Goal: Task Accomplishment & Management: Manage account settings

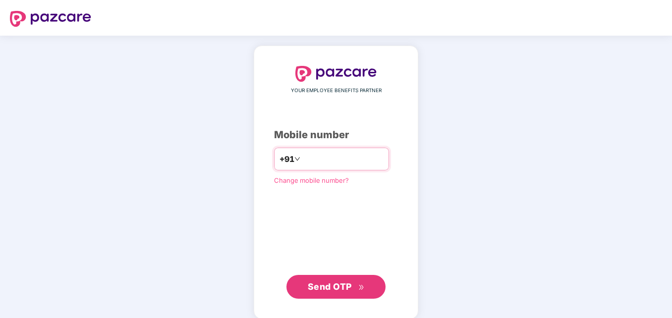
click at [308, 162] on input "number" at bounding box center [342, 159] width 81 height 16
type input "**********"
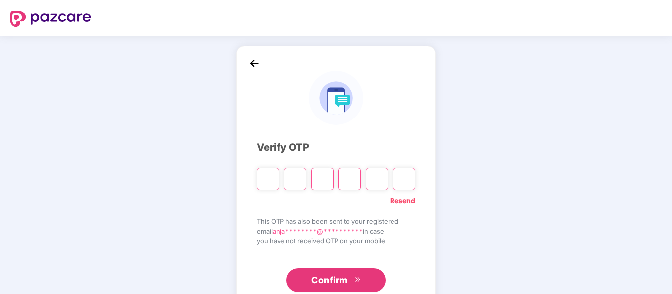
type input "*"
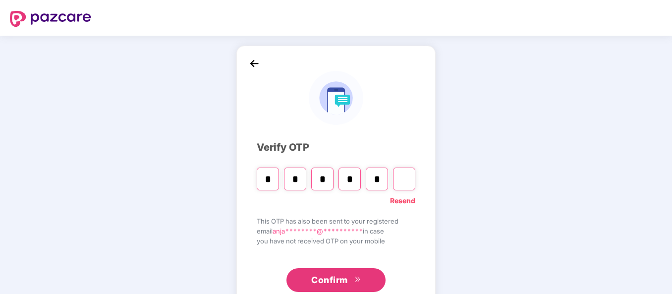
type input "*"
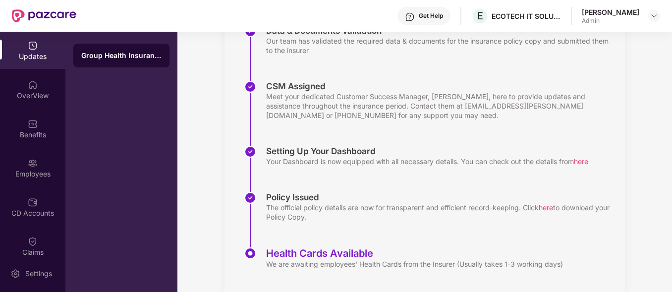
scroll to position [244, 0]
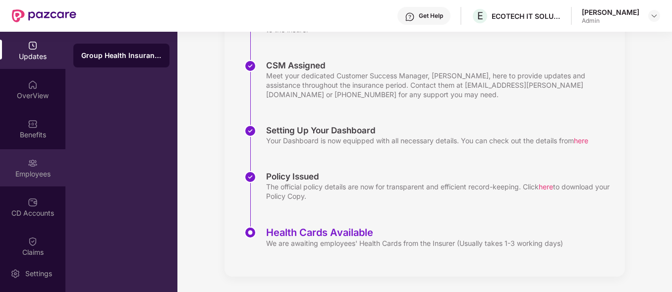
click at [39, 164] on div "Employees" at bounding box center [32, 167] width 65 height 37
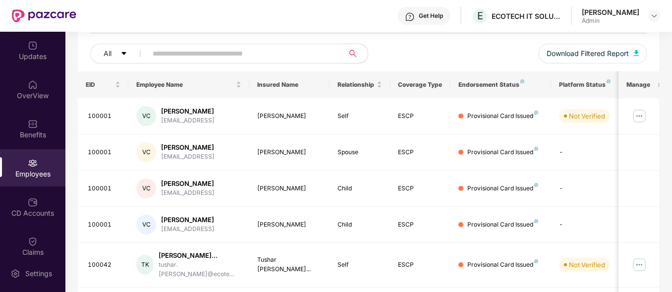
scroll to position [115, 0]
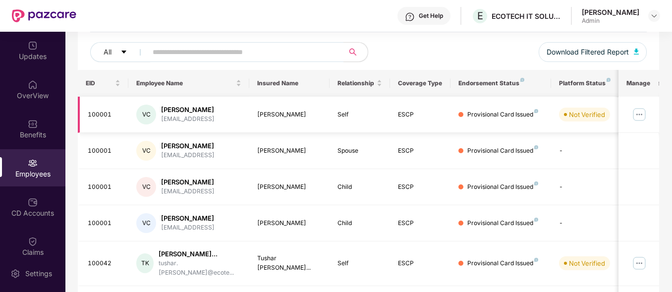
click at [638, 111] on img at bounding box center [639, 115] width 16 height 16
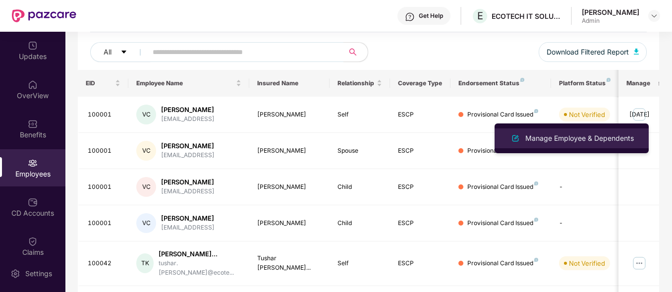
click at [586, 137] on div "Manage Employee & Dependents" at bounding box center [579, 138] width 112 height 11
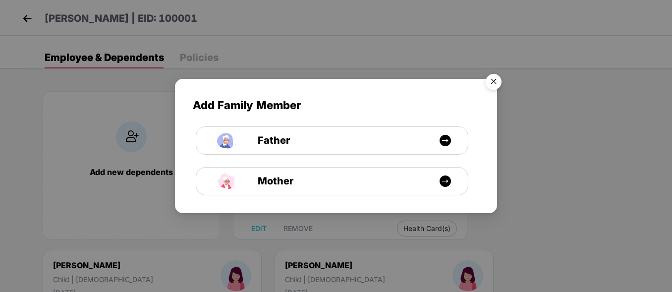
click at [497, 80] on img "Close" at bounding box center [494, 83] width 28 height 28
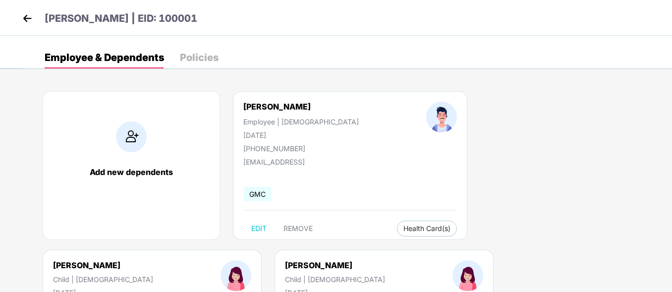
click at [31, 21] on img at bounding box center [27, 18] width 15 height 15
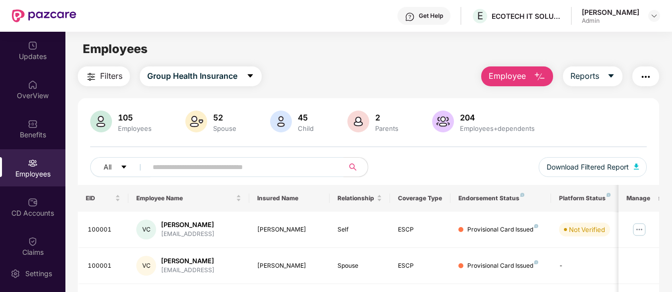
click at [649, 74] on img "button" at bounding box center [646, 77] width 12 height 12
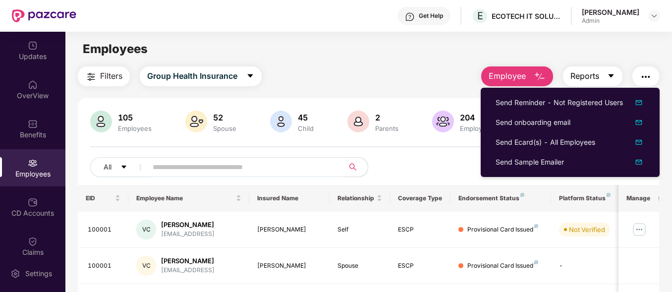
click at [610, 78] on icon "caret-down" at bounding box center [611, 76] width 8 height 8
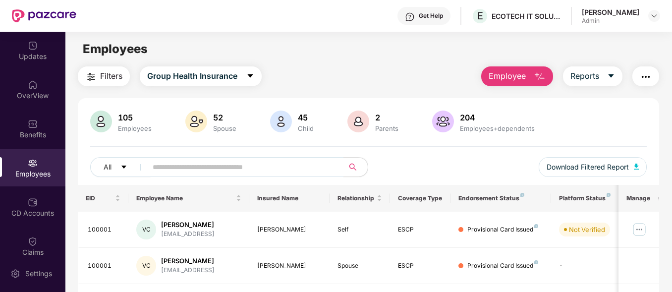
click at [649, 80] on img "button" at bounding box center [646, 77] width 12 height 12
click at [605, 49] on div "Employees" at bounding box center [368, 49] width 606 height 19
click at [614, 166] on span "Download Filtered Report" at bounding box center [588, 167] width 82 height 11
click at [529, 69] on button "Employee" at bounding box center [517, 76] width 72 height 20
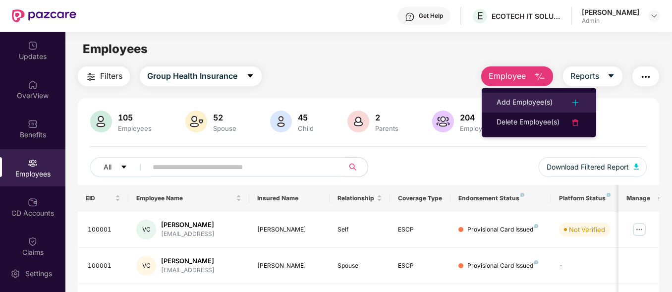
click at [578, 103] on img at bounding box center [575, 103] width 12 height 12
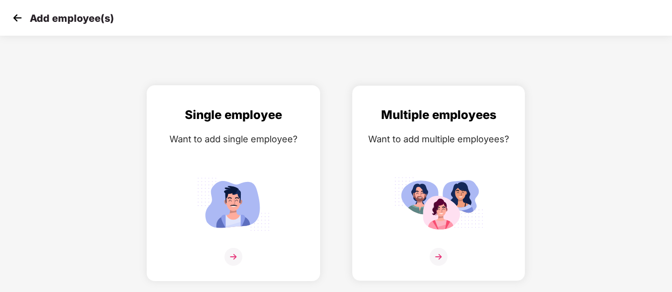
click at [242, 192] on img at bounding box center [233, 204] width 89 height 62
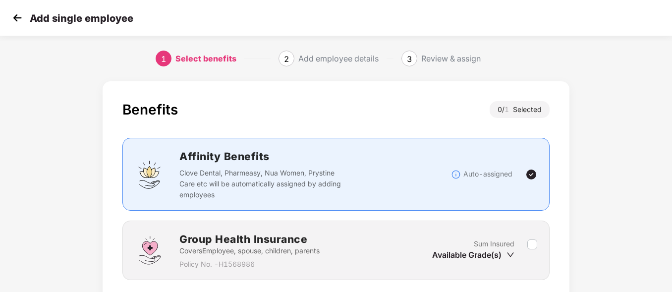
click at [649, 139] on div "Benefits 0 / 1 Selected Affinity Benefits Clove Dental, Pharmeasy, Nua Women, P…" at bounding box center [336, 221] width 672 height 290
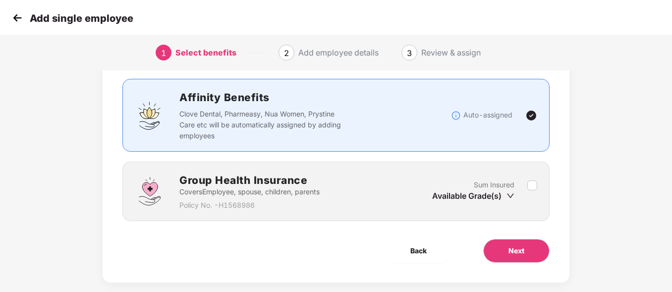
scroll to position [59, 0]
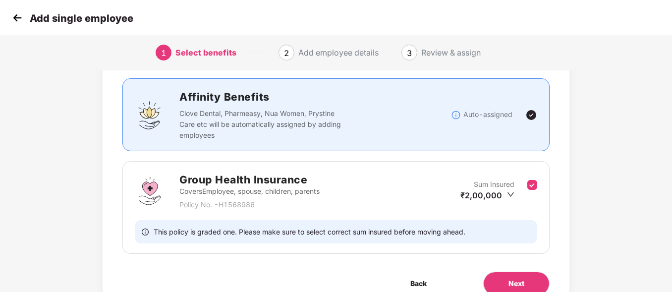
click at [605, 153] on div "Benefits 1 / 1 Selected Affinity Benefits Clove Dental, Pharmeasy, Nua Women, P…" at bounding box center [336, 178] width 560 height 323
click at [504, 276] on button "Next" at bounding box center [516, 284] width 66 height 24
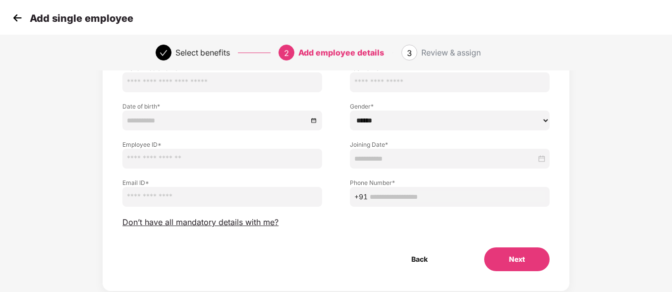
scroll to position [99, 0]
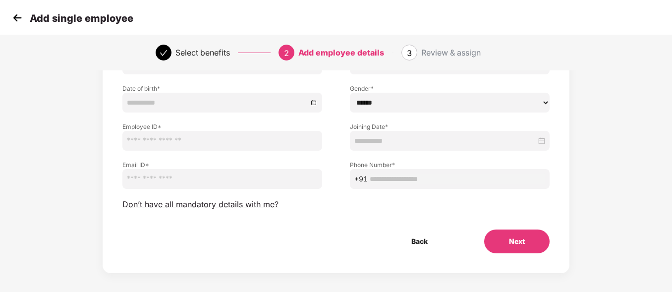
click at [524, 244] on button "Next" at bounding box center [516, 241] width 65 height 24
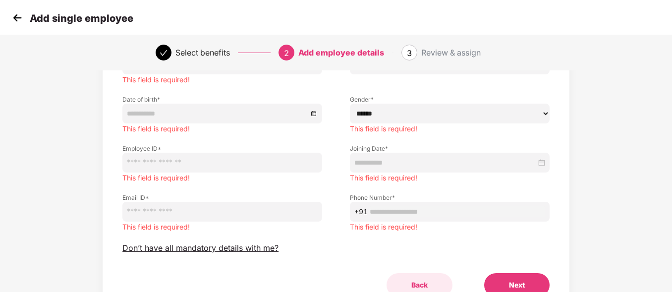
click at [423, 285] on button "Back" at bounding box center [420, 285] width 66 height 24
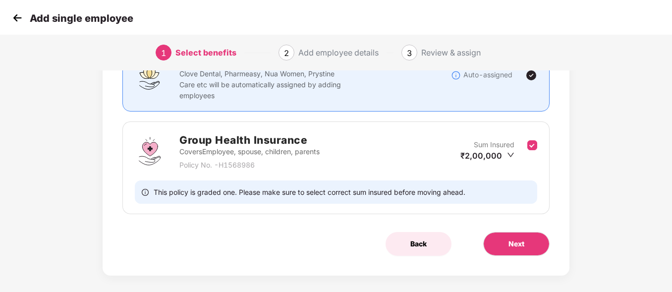
click at [415, 247] on span "Back" at bounding box center [418, 243] width 16 height 11
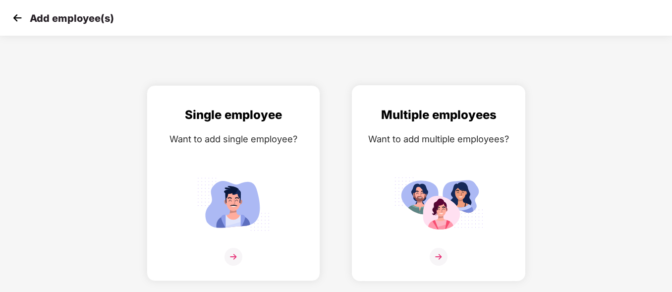
click at [453, 150] on div "Multiple employees Want to add multiple employees?" at bounding box center [438, 192] width 153 height 172
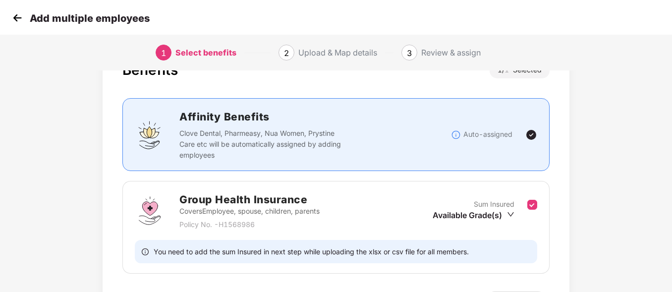
scroll to position [59, 0]
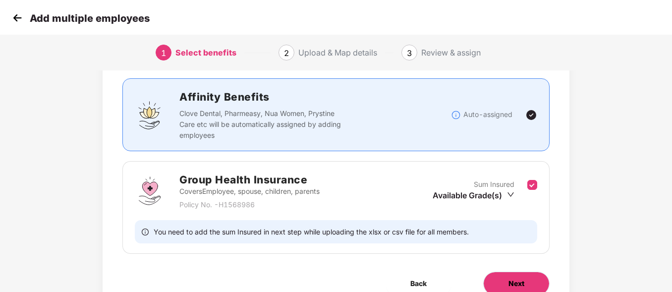
click at [521, 282] on span "Next" at bounding box center [516, 283] width 16 height 11
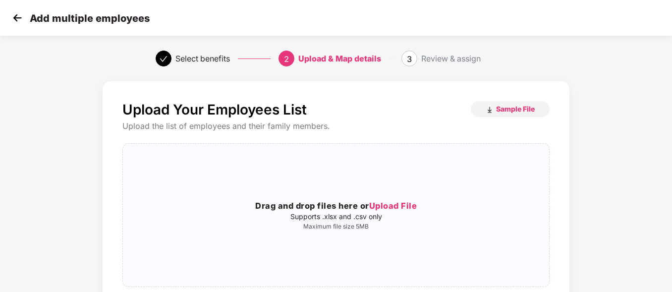
click at [652, 125] on div "Upload Your Employees List Sample File Upload the list of employees and their f…" at bounding box center [336, 237] width 672 height 322
click at [521, 106] on span "Sample File" at bounding box center [515, 108] width 39 height 9
click at [19, 19] on img at bounding box center [17, 17] width 15 height 15
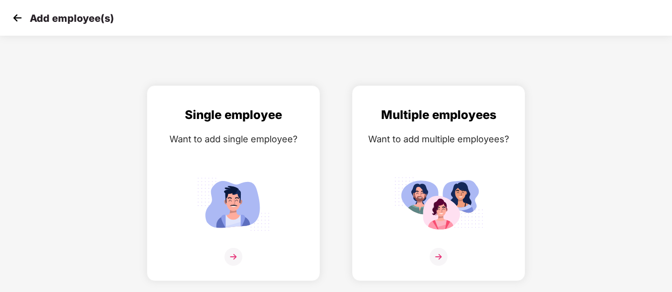
click at [19, 19] on img at bounding box center [17, 17] width 15 height 15
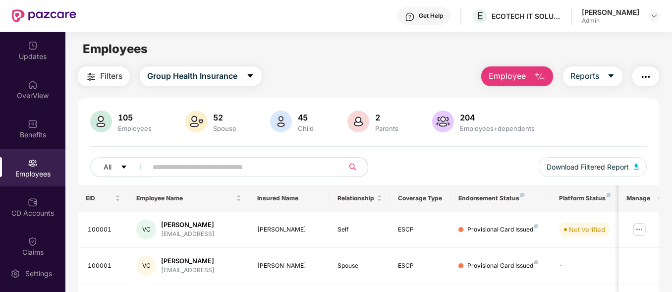
click at [542, 81] on img "button" at bounding box center [540, 77] width 12 height 12
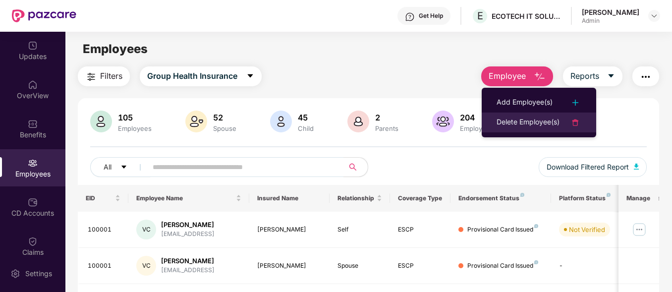
click at [531, 124] on div "Delete Employee(s)" at bounding box center [528, 122] width 63 height 12
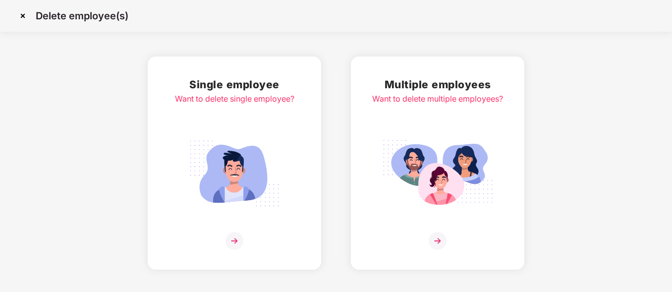
click at [259, 144] on img at bounding box center [234, 173] width 111 height 77
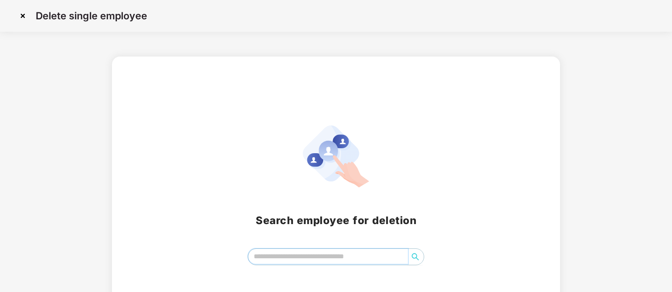
click at [344, 257] on input "search" at bounding box center [328, 256] width 160 height 15
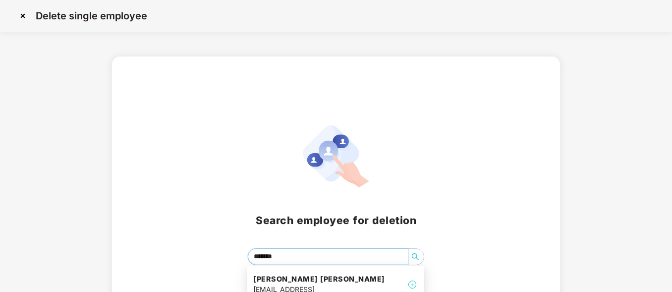
type input "*******"
click at [647, 168] on div "Search employee for deletion *******" at bounding box center [336, 194] width 672 height 277
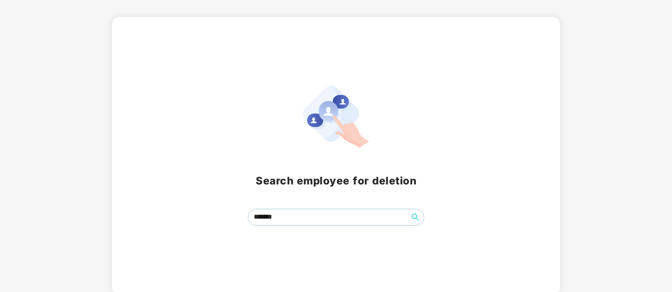
scroll to position [42, 0]
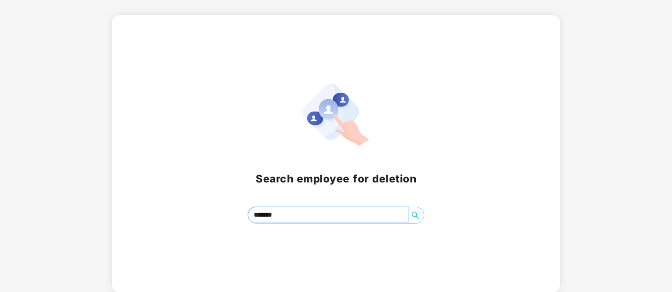
click at [336, 209] on input "*******" at bounding box center [328, 214] width 160 height 15
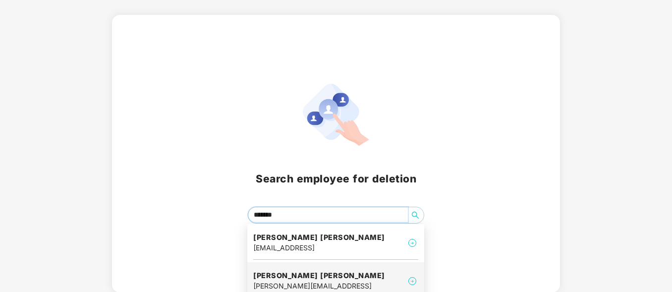
click at [334, 276] on h4 "Jagdish Madhavrao patil" at bounding box center [319, 276] width 132 height 10
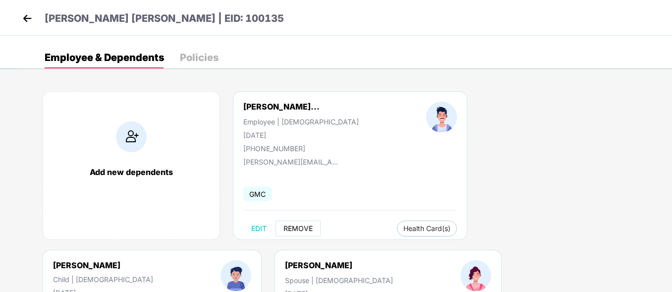
click at [302, 228] on span "REMOVE" at bounding box center [297, 228] width 29 height 8
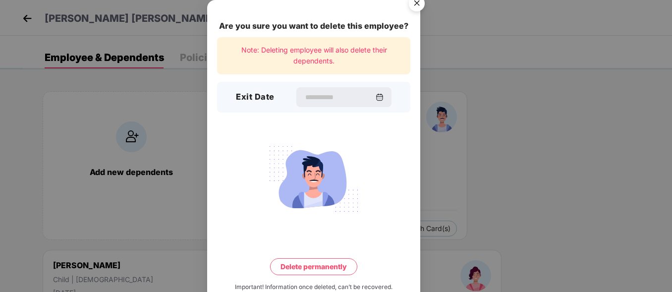
click at [417, 5] on img "Close" at bounding box center [417, 5] width 28 height 28
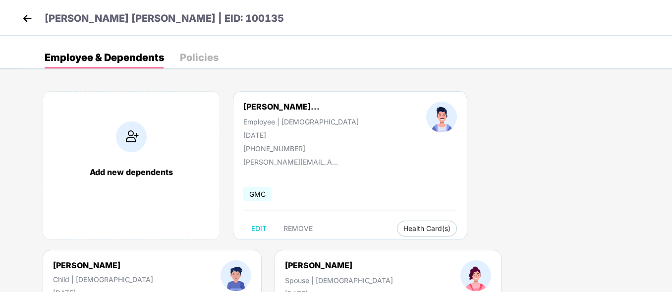
click at [28, 22] on img at bounding box center [27, 18] width 15 height 15
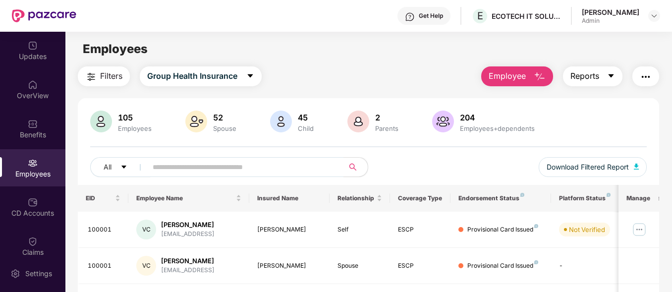
click at [608, 81] on button "Reports" at bounding box center [592, 76] width 59 height 20
click at [653, 72] on button "button" at bounding box center [645, 76] width 27 height 20
click at [616, 53] on div "Employees" at bounding box center [368, 49] width 606 height 19
click at [640, 168] on button "Download Filtered Report" at bounding box center [593, 167] width 108 height 20
click at [329, 84] on div "Filters Group Health Insurance Employee Reports" at bounding box center [368, 76] width 581 height 20
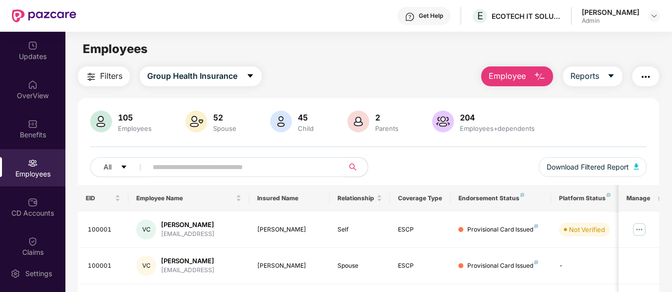
click at [547, 76] on button "Employee" at bounding box center [517, 76] width 72 height 20
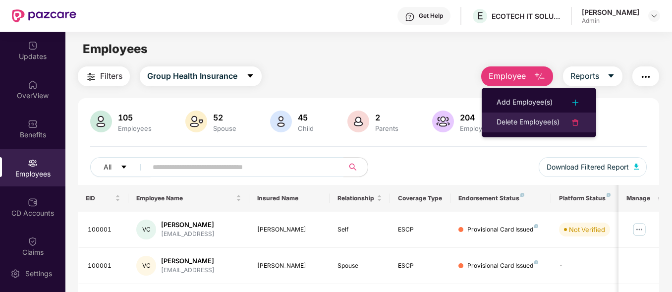
click at [524, 117] on div "Delete Employee(s)" at bounding box center [528, 122] width 63 height 12
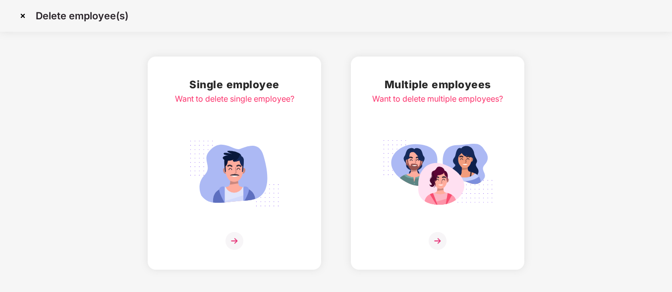
click at [238, 186] on img at bounding box center [234, 173] width 111 height 77
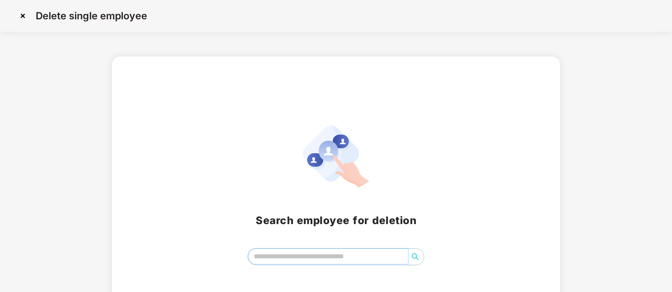
click at [327, 255] on input "search" at bounding box center [328, 256] width 160 height 15
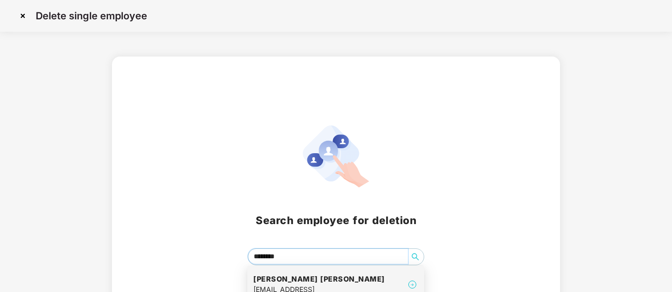
type input "*******"
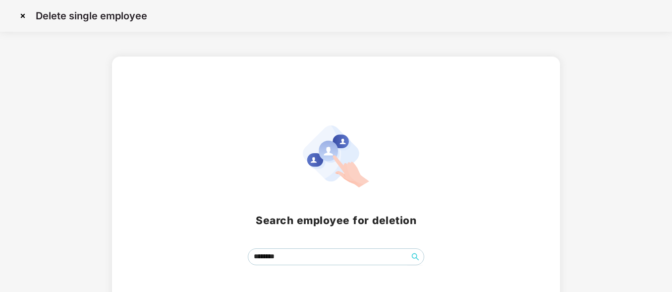
click at [555, 202] on div "Search employee for deletion *******" at bounding box center [336, 194] width 448 height 277
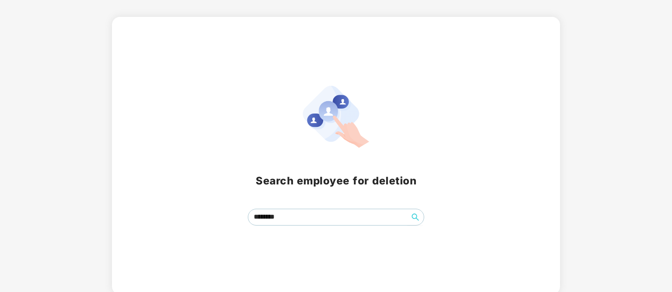
scroll to position [42, 0]
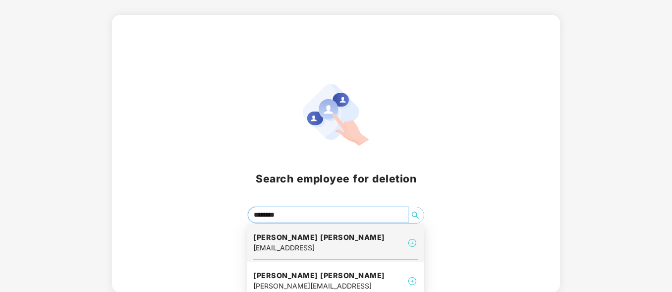
click at [301, 215] on input "*******" at bounding box center [328, 214] width 160 height 15
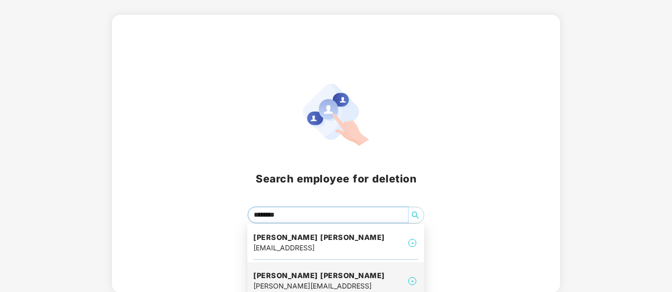
click at [312, 278] on h4 "Jagdish Madhavrao patil" at bounding box center [319, 276] width 132 height 10
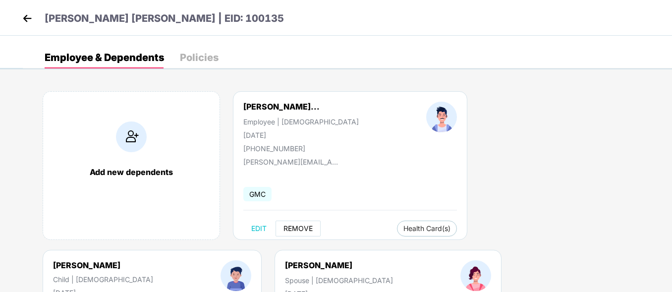
click at [303, 224] on span "REMOVE" at bounding box center [297, 228] width 29 height 8
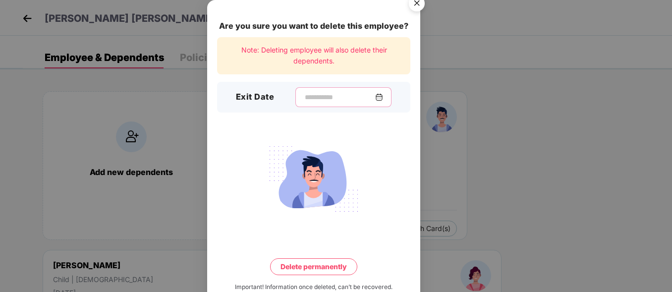
click at [328, 97] on input at bounding box center [339, 97] width 71 height 10
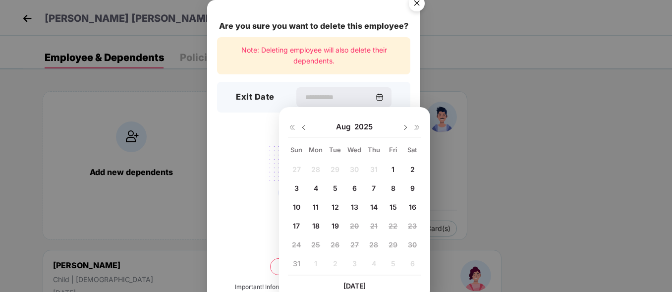
click at [305, 127] on img at bounding box center [304, 127] width 8 height 8
click at [355, 210] on div "29 30 1 2 3 4 5 6 7 8 9 10 11 12 13 14 15 16 17 18 19 20 21 22 23 24 25 26 27 2…" at bounding box center [354, 218] width 133 height 113
click at [317, 229] on span "21" at bounding box center [315, 226] width 7 height 8
type input "**********"
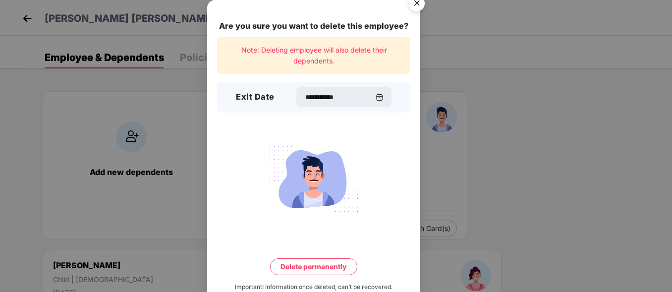
click at [322, 262] on button "Delete permanently" at bounding box center [313, 266] width 87 height 17
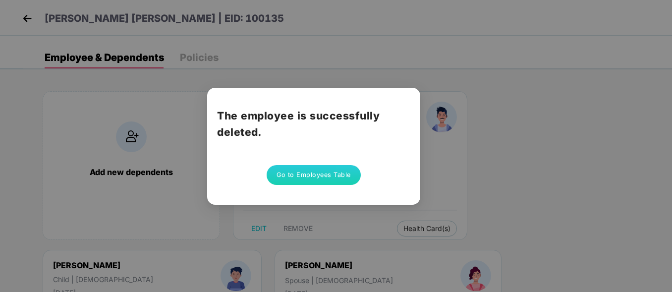
click at [328, 175] on button "Go to Employees Table" at bounding box center [314, 175] width 94 height 20
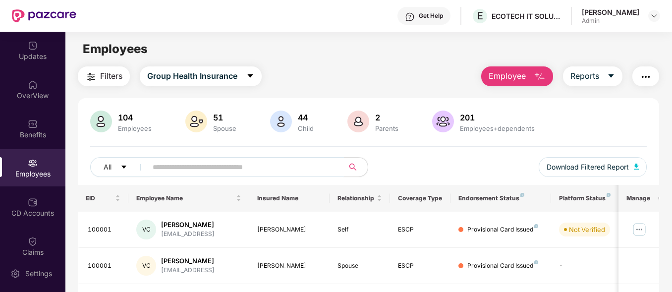
click at [326, 174] on span at bounding box center [242, 167] width 203 height 20
click at [640, 167] on button "Download Filtered Report" at bounding box center [593, 167] width 108 height 20
click at [370, 51] on div "Employees" at bounding box center [368, 49] width 606 height 19
click at [255, 162] on input "text" at bounding box center [241, 167] width 177 height 15
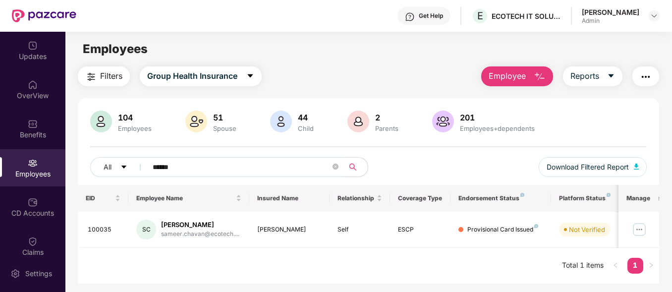
type input "******"
click at [545, 79] on img "button" at bounding box center [540, 77] width 12 height 12
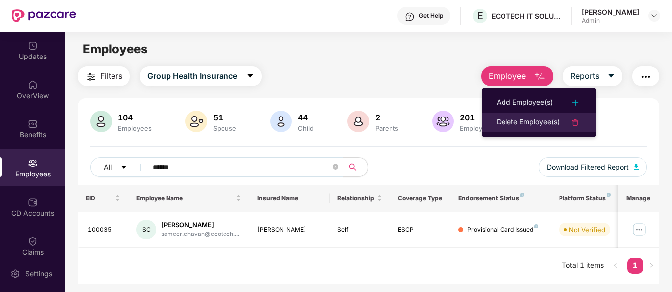
click at [524, 120] on div "Delete Employee(s)" at bounding box center [528, 122] width 63 height 12
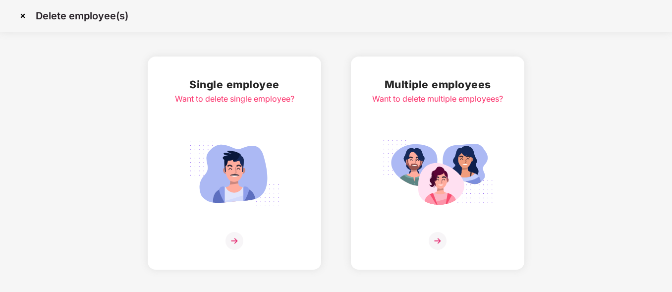
click at [240, 147] on img at bounding box center [234, 173] width 111 height 77
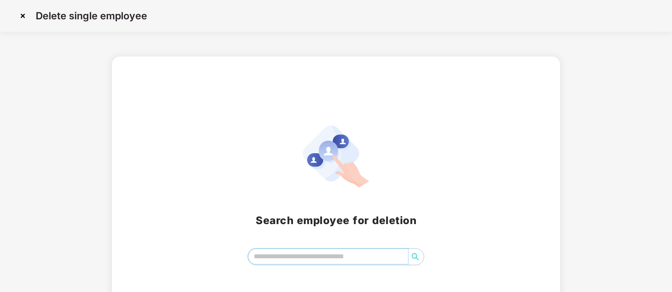
click at [326, 259] on input "search" at bounding box center [328, 256] width 160 height 15
type input "******"
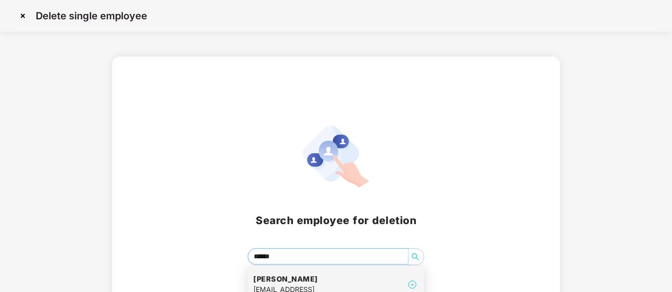
click at [311, 278] on h4 "Sameer Chavan" at bounding box center [285, 279] width 65 height 10
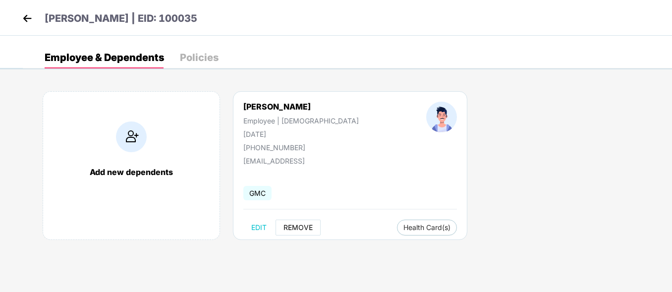
click at [303, 227] on span "REMOVE" at bounding box center [297, 227] width 29 height 8
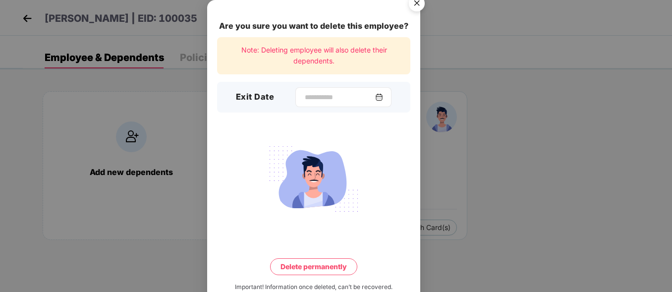
click at [388, 98] on div at bounding box center [343, 97] width 96 height 20
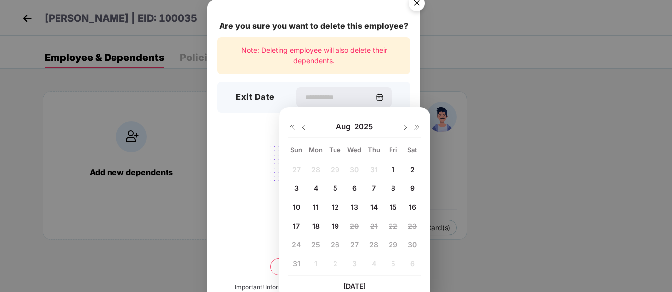
click at [305, 128] on img at bounding box center [304, 127] width 8 height 8
click at [373, 240] on span "31" at bounding box center [373, 244] width 7 height 8
type input "**********"
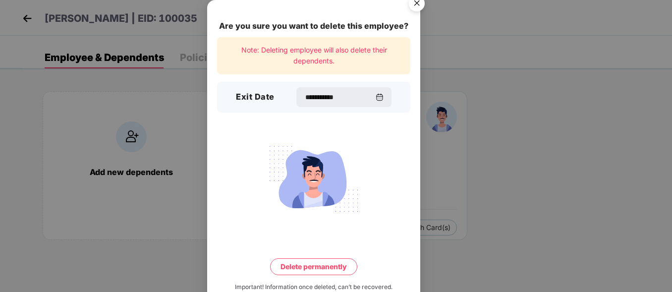
click at [325, 267] on button "Delete permanently" at bounding box center [313, 266] width 87 height 17
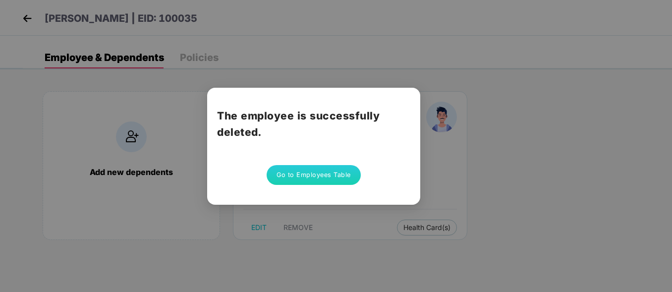
click at [294, 174] on button "Go to Employees Table" at bounding box center [314, 175] width 94 height 20
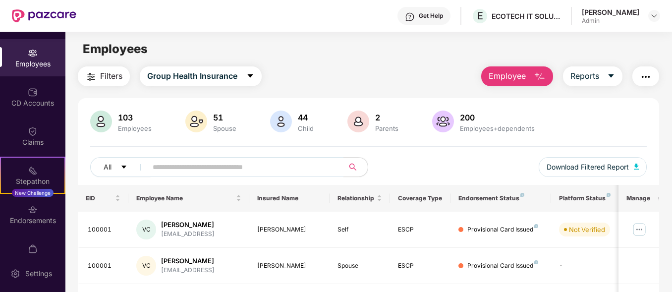
scroll to position [129, 0]
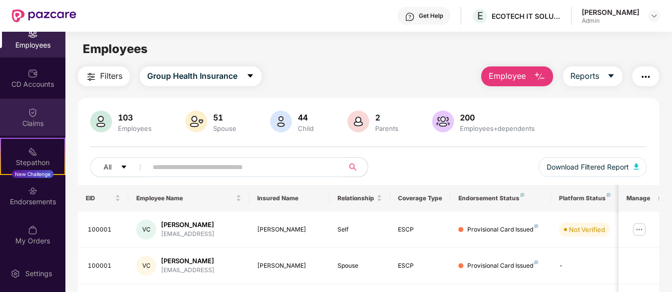
click at [30, 122] on div "Claims" at bounding box center [32, 123] width 65 height 10
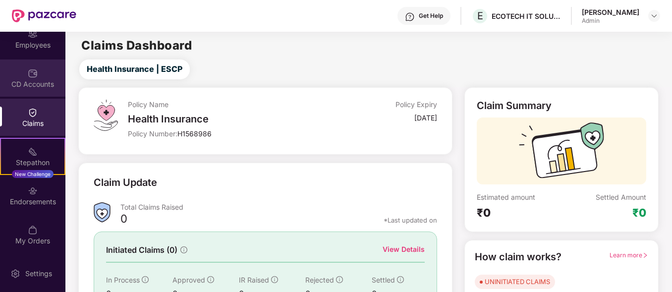
click at [37, 86] on div "CD Accounts" at bounding box center [32, 84] width 65 height 10
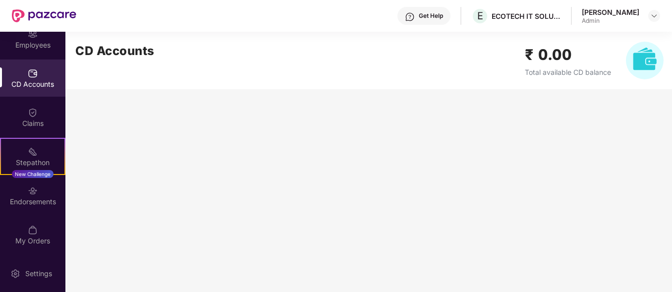
click at [171, 186] on main "CD Accounts ₹ 0.00 Total available CD balance" at bounding box center [368, 162] width 607 height 260
click at [38, 204] on div "Endorsements" at bounding box center [32, 202] width 65 height 10
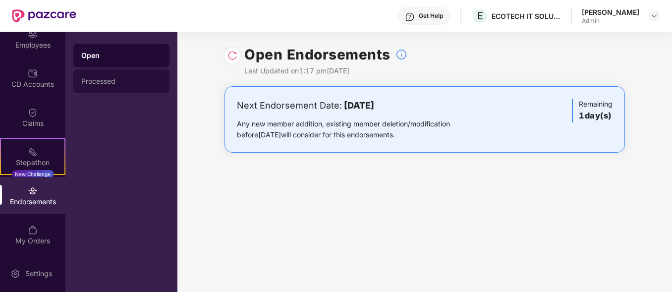
click at [99, 82] on div "Processed" at bounding box center [121, 81] width 80 height 8
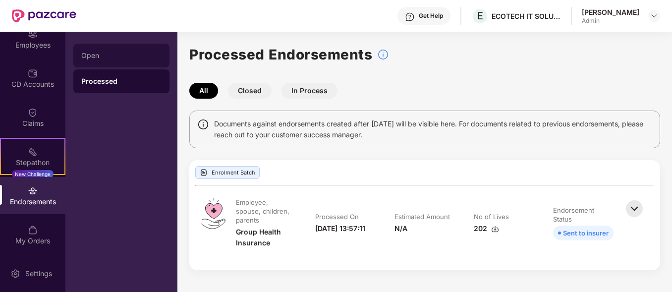
click at [91, 52] on div "Open" at bounding box center [121, 56] width 80 height 8
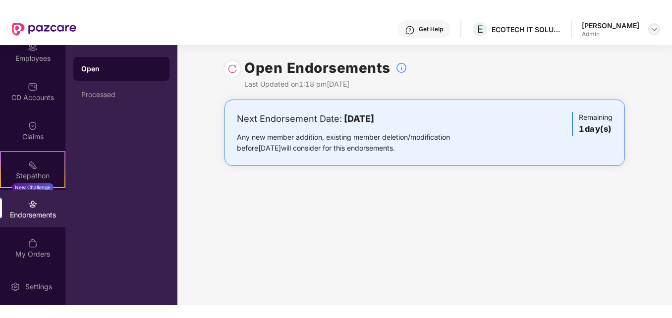
scroll to position [103, 0]
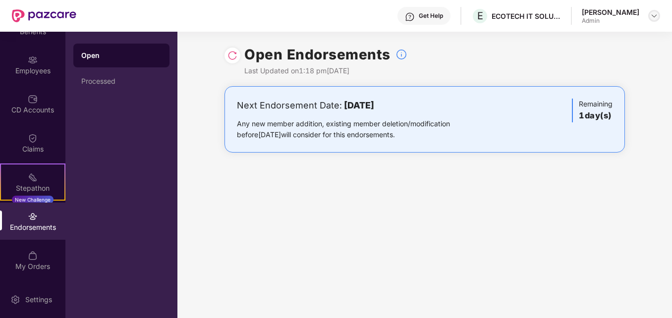
click at [653, 18] on img at bounding box center [654, 16] width 8 height 8
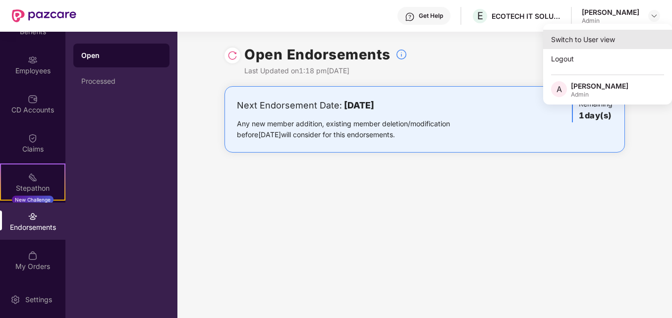
click at [576, 37] on div "Switch to User view" at bounding box center [607, 39] width 129 height 19
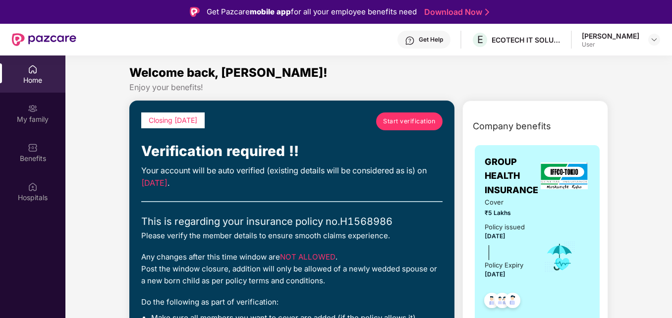
click at [419, 122] on span "Start verification" at bounding box center [409, 120] width 52 height 9
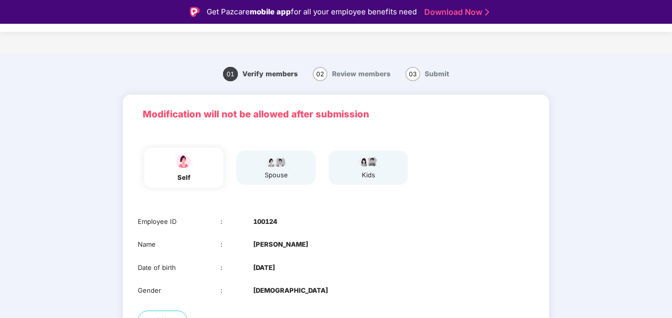
click at [577, 113] on div "01 Verify members 02 Review members 03 Submit Modification will not be allowed …" at bounding box center [336, 236] width 554 height 357
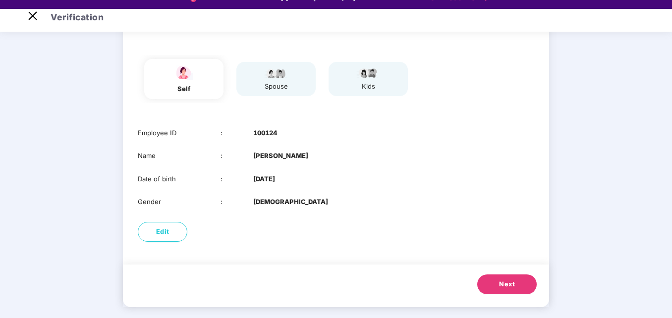
scroll to position [24, 0]
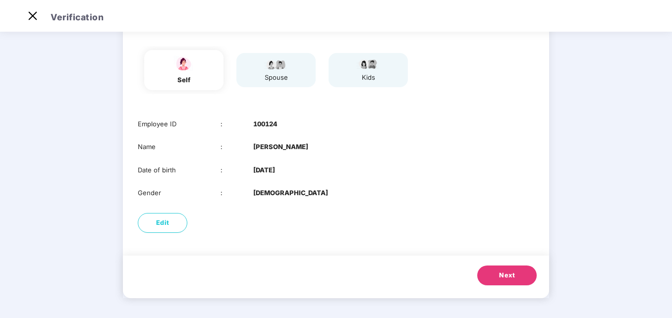
click at [515, 273] on button "Next" at bounding box center [506, 276] width 59 height 20
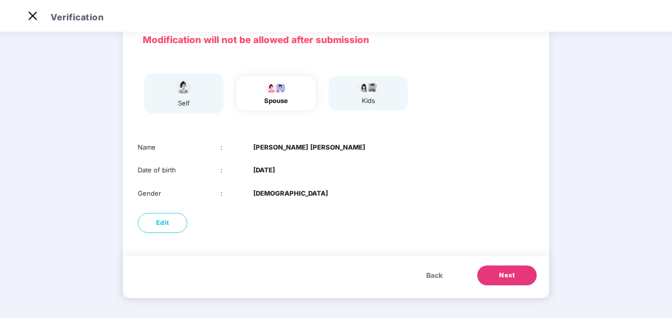
click at [515, 273] on button "Next" at bounding box center [506, 276] width 59 height 20
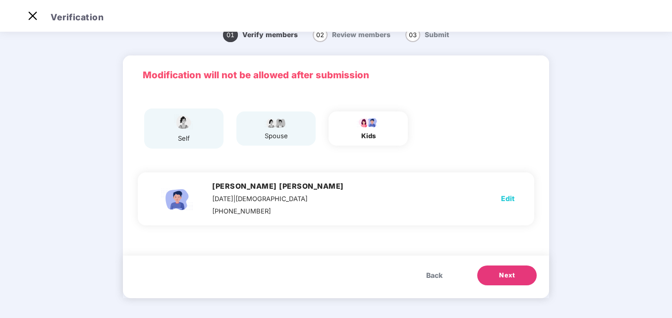
click at [499, 276] on span "Next" at bounding box center [507, 276] width 16 height 10
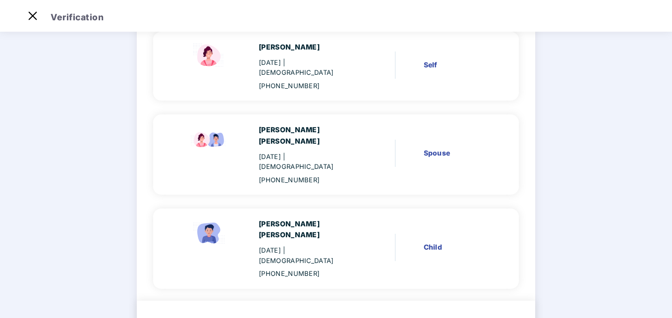
scroll to position [101, 0]
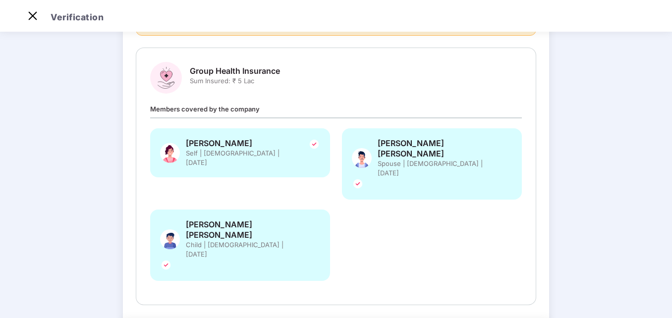
scroll to position [0, 0]
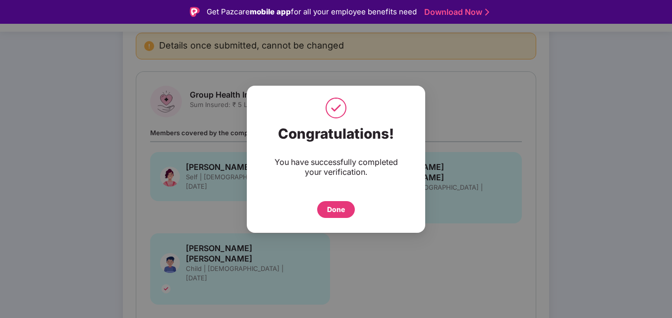
click at [332, 206] on div "Done" at bounding box center [336, 209] width 18 height 11
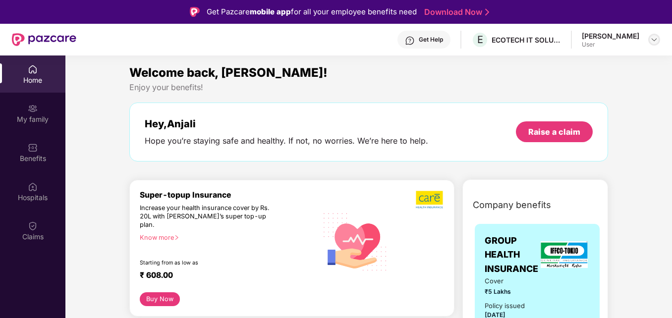
click at [652, 40] on img at bounding box center [654, 40] width 8 height 8
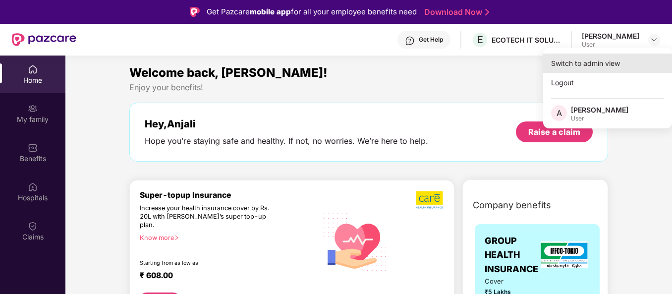
click at [603, 68] on div "Switch to admin view" at bounding box center [607, 63] width 129 height 19
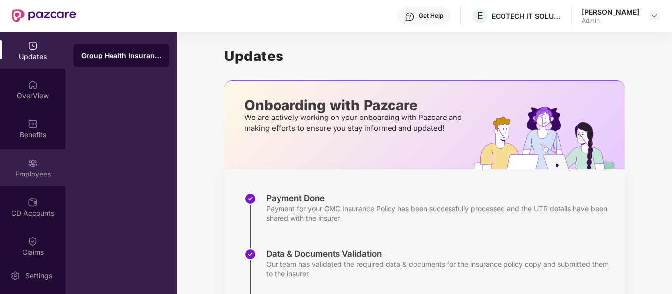
click at [36, 171] on div "Employees" at bounding box center [32, 174] width 65 height 10
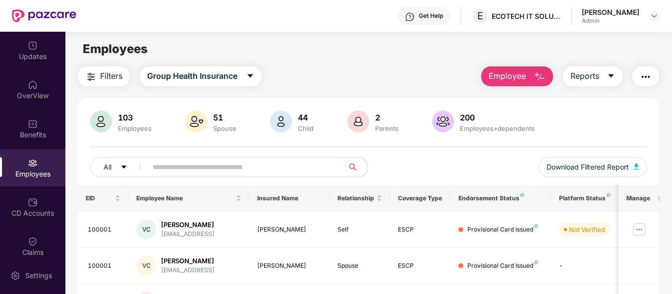
click at [220, 165] on input "text" at bounding box center [241, 167] width 177 height 15
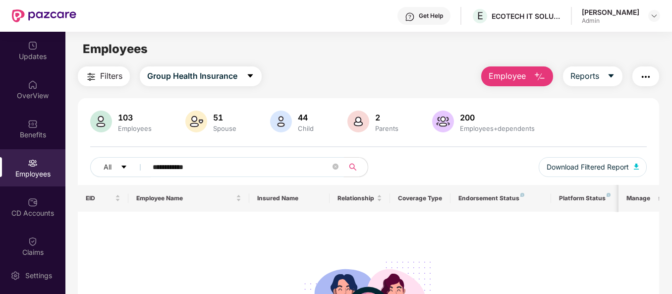
click at [264, 166] on input "**********" at bounding box center [241, 167] width 177 height 15
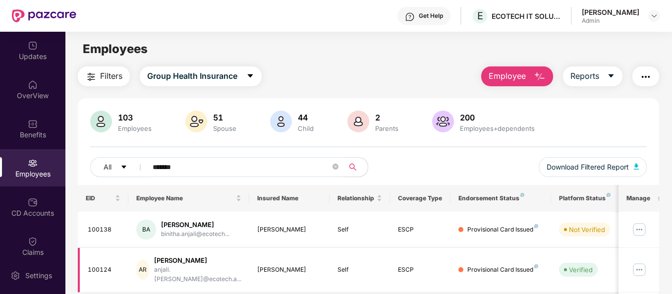
type input "******"
click at [641, 266] on img at bounding box center [639, 270] width 16 height 16
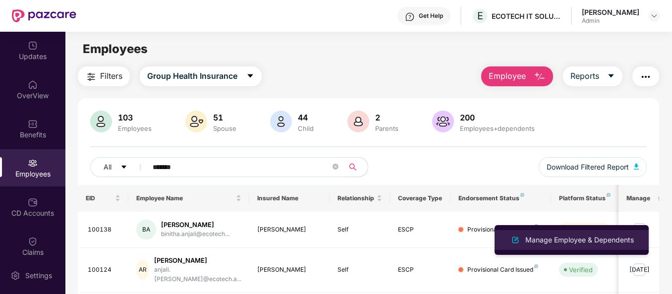
click at [604, 233] on li "Manage Employee & Dependents" at bounding box center [572, 240] width 154 height 20
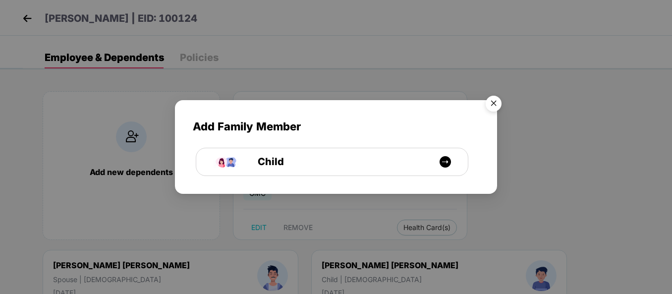
click at [494, 105] on img "Close" at bounding box center [494, 105] width 28 height 28
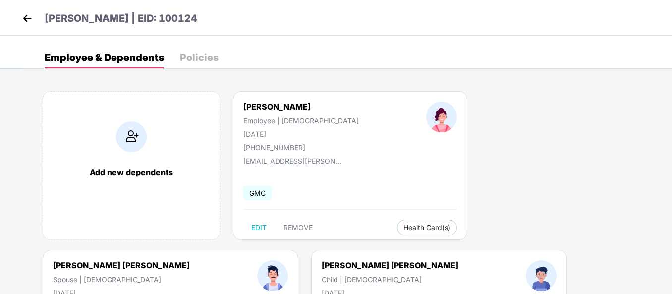
click at [29, 19] on img at bounding box center [27, 18] width 15 height 15
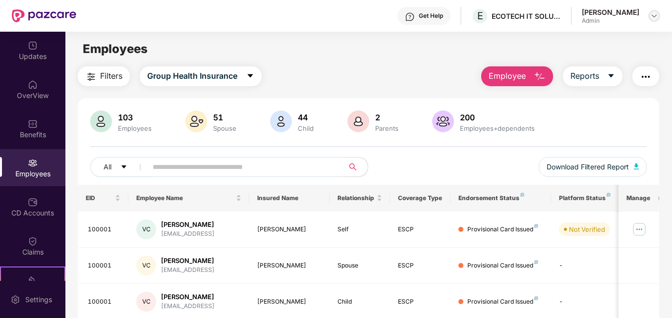
click at [653, 15] on img at bounding box center [654, 16] width 8 height 8
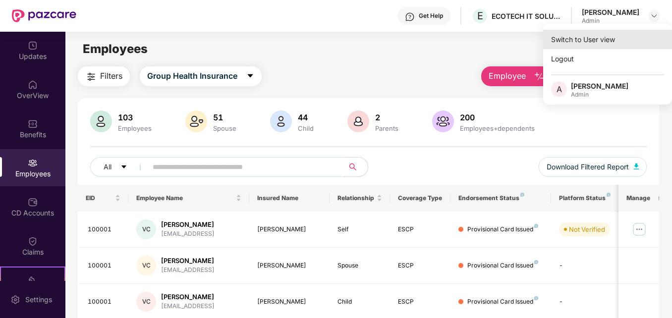
click at [580, 45] on div "Switch to User view" at bounding box center [607, 39] width 129 height 19
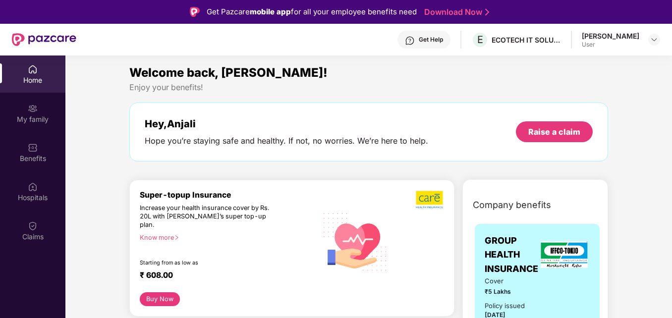
click at [39, 78] on div "Home" at bounding box center [32, 80] width 65 height 10
click at [38, 159] on div "Benefits" at bounding box center [32, 159] width 65 height 10
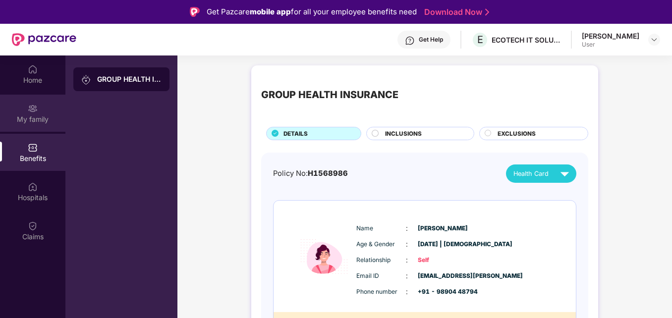
click at [41, 114] on div "My family" at bounding box center [32, 119] width 65 height 10
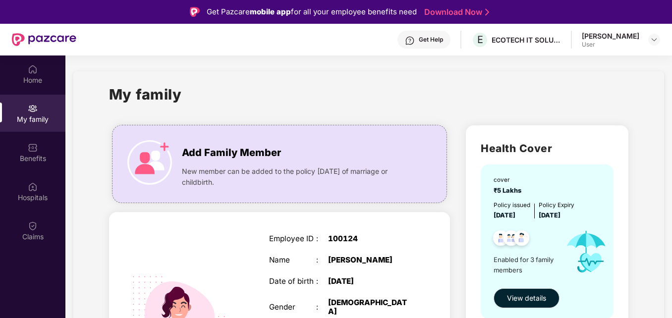
click at [36, 73] on img at bounding box center [33, 69] width 10 height 10
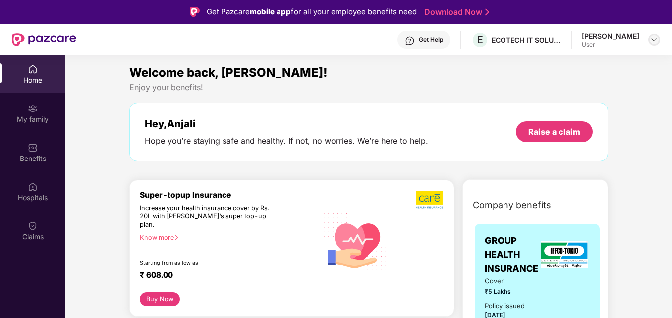
click at [652, 40] on img at bounding box center [654, 40] width 8 height 8
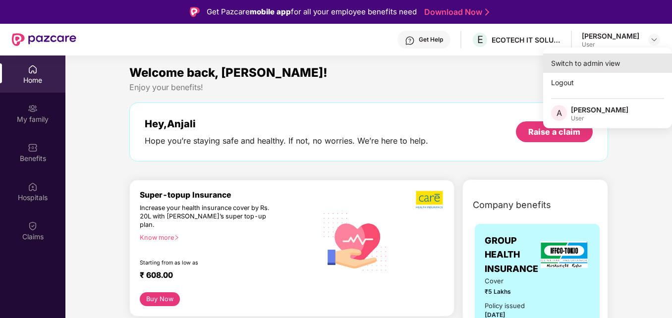
click at [568, 68] on div "Switch to admin view" at bounding box center [607, 63] width 129 height 19
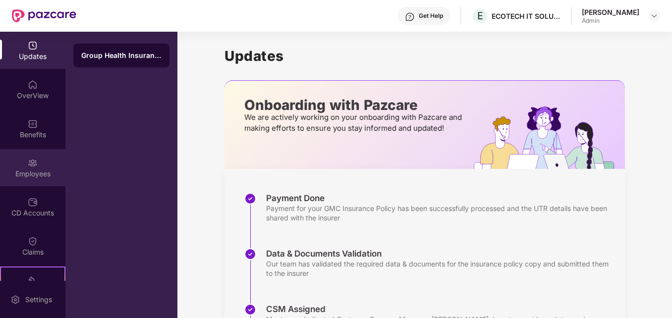
click at [27, 169] on div "Employees" at bounding box center [32, 174] width 65 height 10
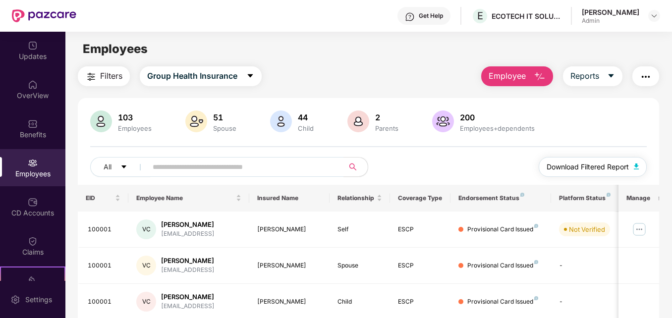
click at [586, 165] on span "Download Filtered Report" at bounding box center [588, 167] width 82 height 11
click at [360, 21] on div "Get Help E ECOTECH IT SOLUTIONS PRIVATE LIMITED [PERSON_NAME] Admin" at bounding box center [368, 16] width 584 height 32
click at [421, 170] on div "All Download Filtered Report" at bounding box center [368, 171] width 556 height 28
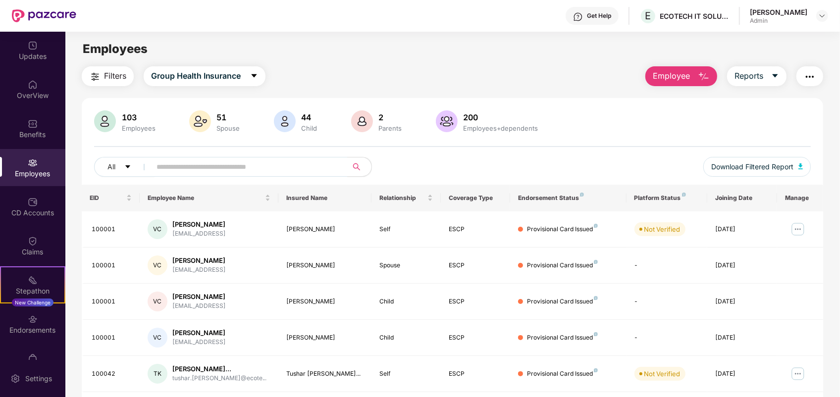
drag, startPoint x: 625, startPoint y: 0, endPoint x: 529, endPoint y: 78, distance: 123.3
click at [529, 78] on div "Filters Group Health Insurance Employee Reports" at bounding box center [453, 76] width 742 height 20
drag, startPoint x: 836, startPoint y: 120, endPoint x: 809, endPoint y: 117, distance: 27.4
click at [671, 117] on div "Filters Group Health Insurance Employee Reports 103 Employees 51 Spouse 44 Chil…" at bounding box center [452, 363] width 775 height 595
click at [509, 111] on div "200 Employees+dependents" at bounding box center [488, 123] width 109 height 24
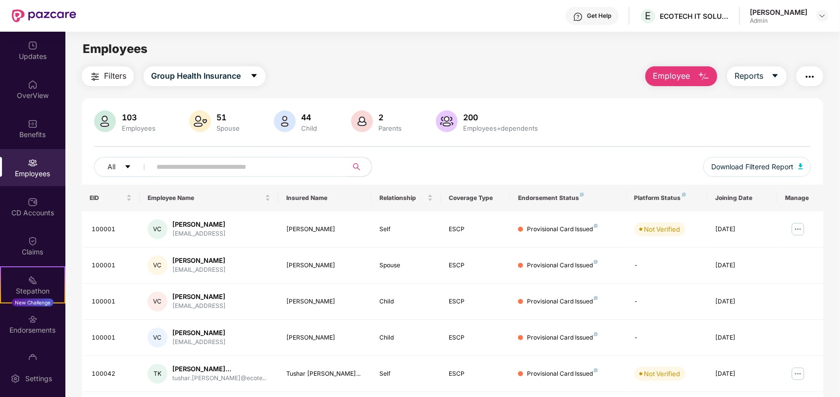
click at [509, 85] on div "Filters Group Health Insurance Employee Reports" at bounding box center [453, 76] width 742 height 20
click at [671, 318] on div "Filters Group Health Insurance Employee Reports 103 Employees 51 Spouse 44 Chil…" at bounding box center [452, 363] width 775 height 595
click at [671, 120] on div "103 Employees 51 Spouse 44 Child 2 Parents 200 Employees+dependents" at bounding box center [453, 123] width 718 height 24
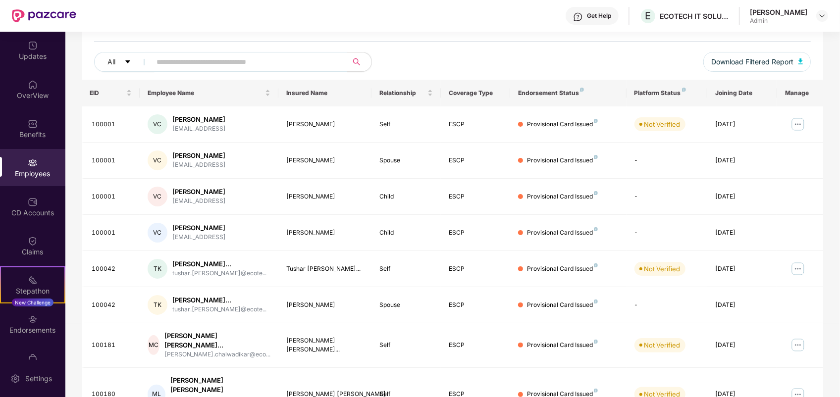
scroll to position [103, 0]
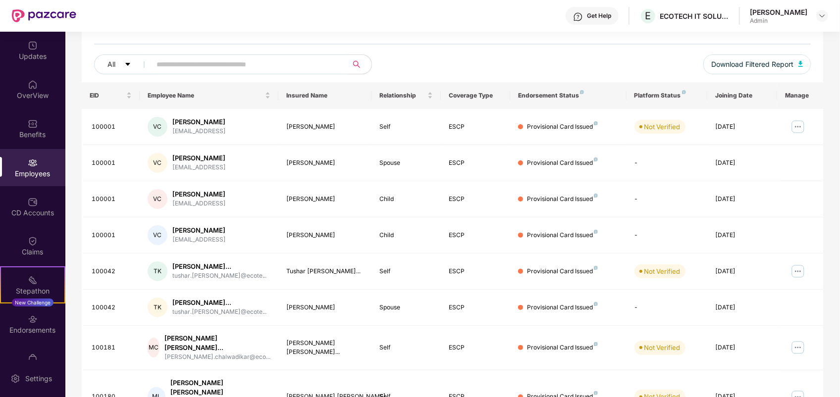
click at [671, 94] on div "Platform Status" at bounding box center [667, 96] width 65 height 8
click at [299, 57] on input "text" at bounding box center [246, 64] width 178 height 15
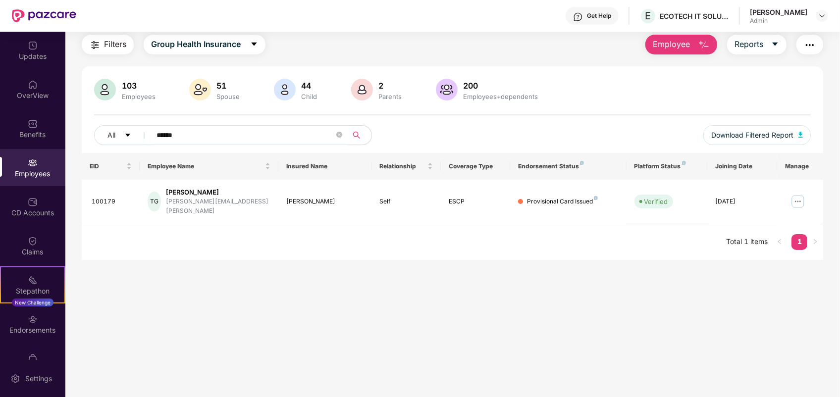
scroll to position [31, 0]
type input "******"
